Goal: Transaction & Acquisition: Book appointment/travel/reservation

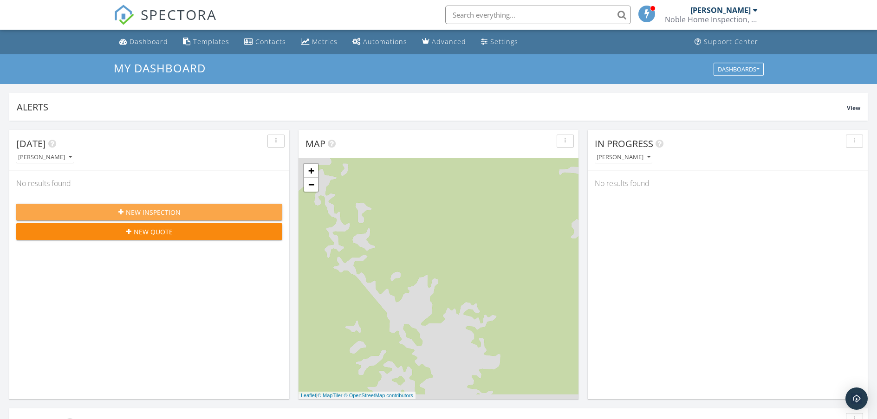
click at [80, 214] on div "New Inspection" at bounding box center [149, 213] width 251 height 10
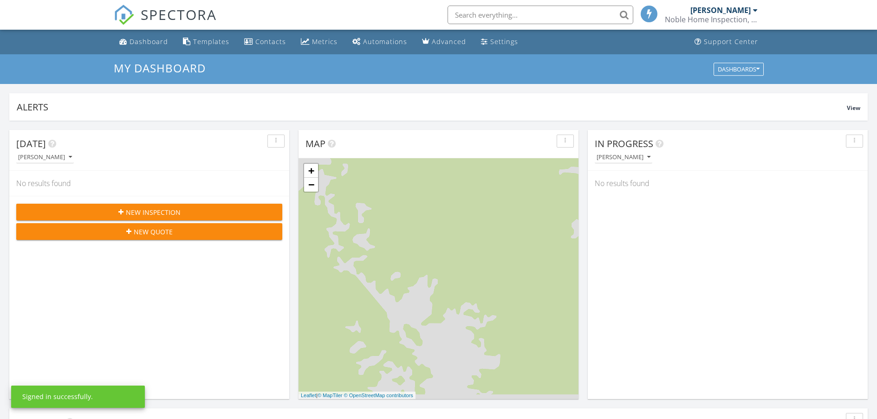
click at [143, 233] on span "New Quote" at bounding box center [153, 232] width 39 height 10
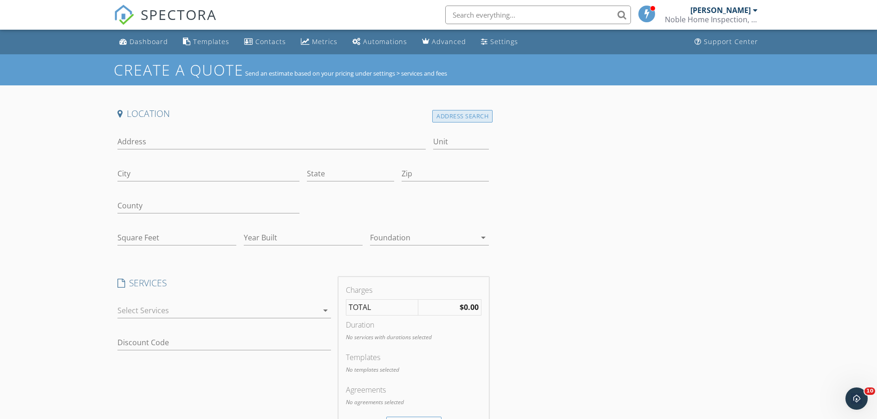
click at [434, 117] on div "Address Search" at bounding box center [462, 116] width 60 height 13
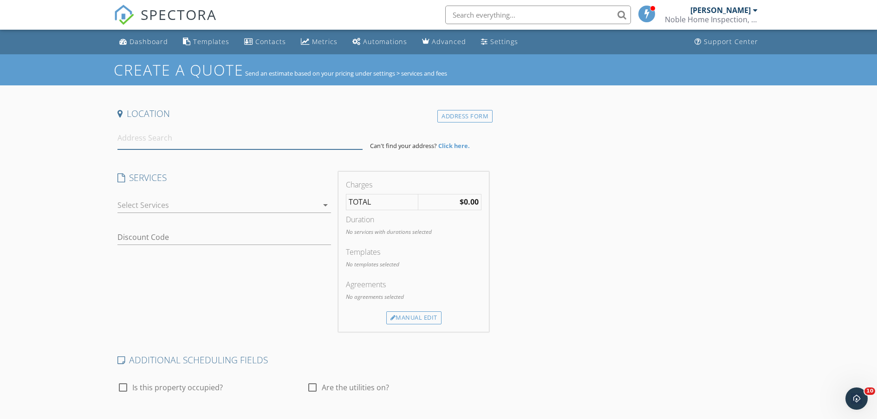
paste input "[STREET_ADDRESS][US_STATE]"
type input "[STREET_ADDRESS][US_STATE]"
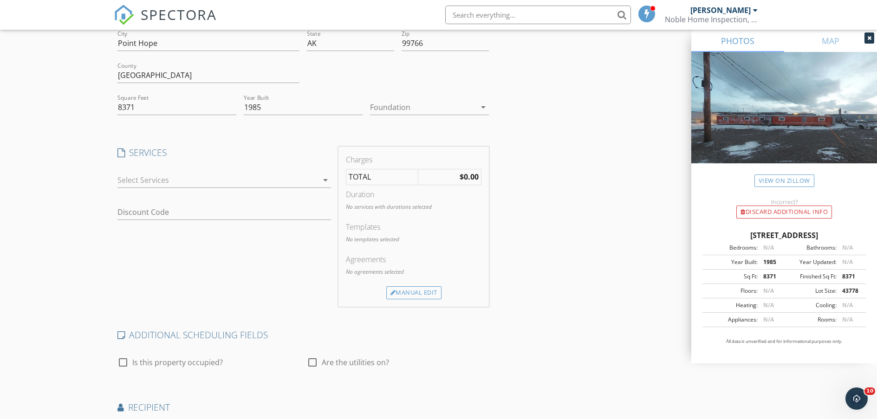
scroll to position [139, 0]
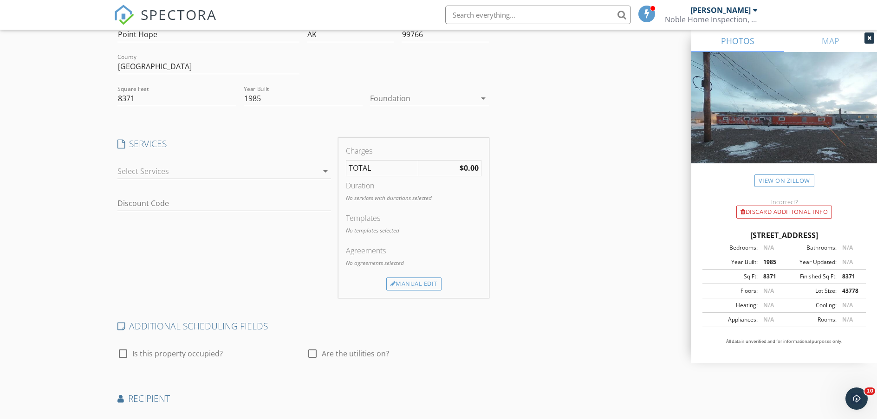
click at [165, 175] on div at bounding box center [217, 171] width 201 height 15
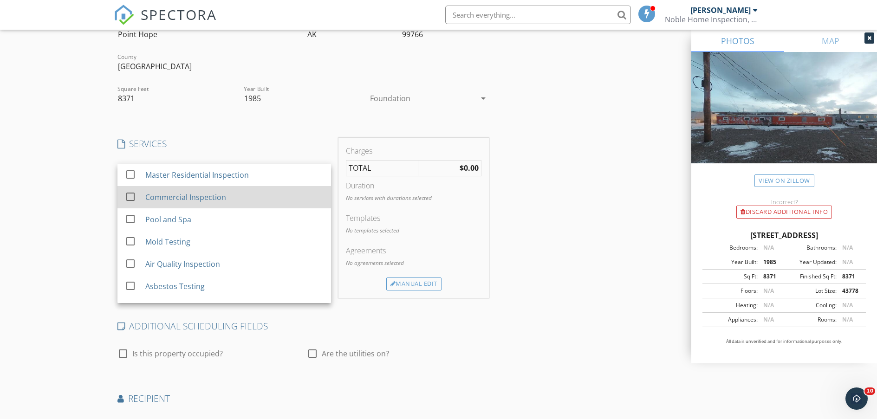
click at [163, 196] on div "Commercial Inspection" at bounding box center [185, 197] width 81 height 11
